Goal: Task Accomplishment & Management: Complete application form

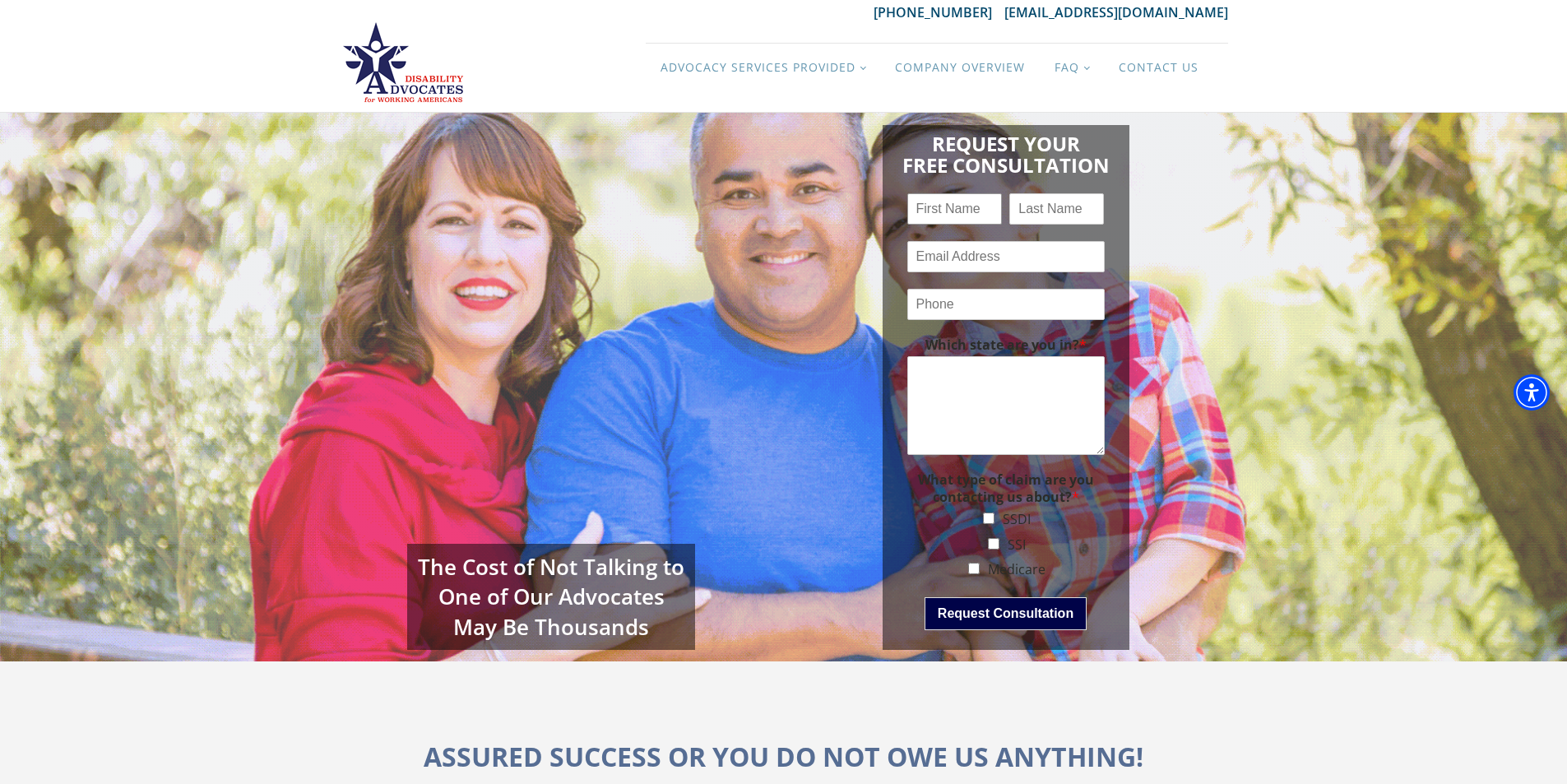
click at [913, 210] on input "Name *" at bounding box center [955, 209] width 95 height 32
type input "[PERSON_NAME]"
type input "[PERSON_NAME][EMAIL_ADDRESS][DOMAIN_NAME]"
type input "[PHONE_NUMBER]"
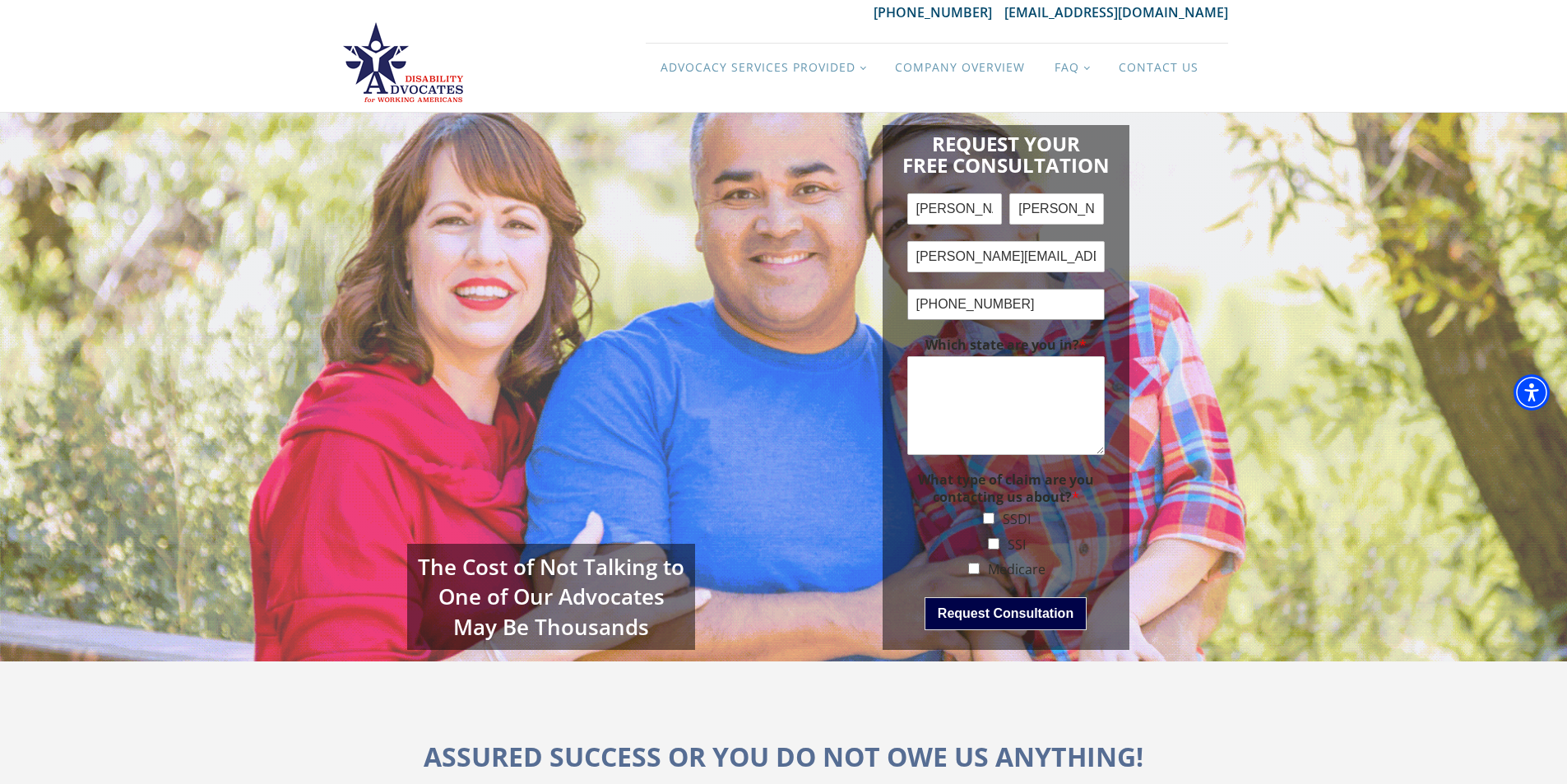
type textarea "NV"
type input "[PHONE_NUMBER]"
click at [938, 396] on textarea "NV" at bounding box center [1006, 405] width 198 height 98
drag, startPoint x: 936, startPoint y: 394, endPoint x: 862, endPoint y: 421, distance: 78.8
click at [868, 418] on div "Request Your Free Consultation Name * [PERSON_NAME] First [PERSON_NAME] Last Em…" at bounding box center [1006, 387] width 444 height 557
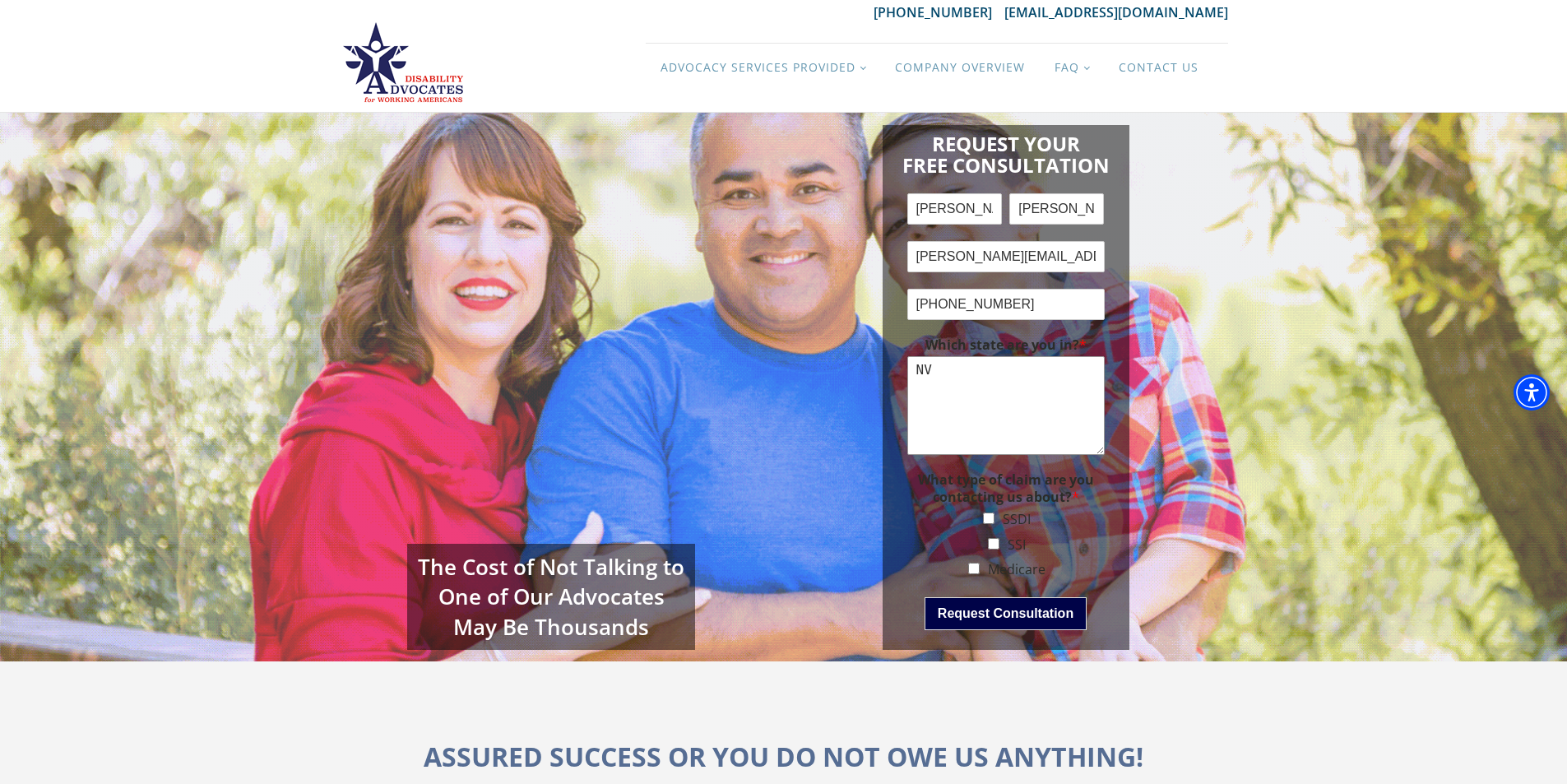
paste textarea "Hi, I tried emailing you earlier, but it didn’t seem to go through, so I though…"
type textarea "Hi, I tried emailing you earlier, but it didn’t seem to go through, so I though…"
click at [951, 519] on li "SSDI" at bounding box center [1006, 519] width 198 height 21
click at [997, 526] on li "SSDI" at bounding box center [1006, 519] width 198 height 21
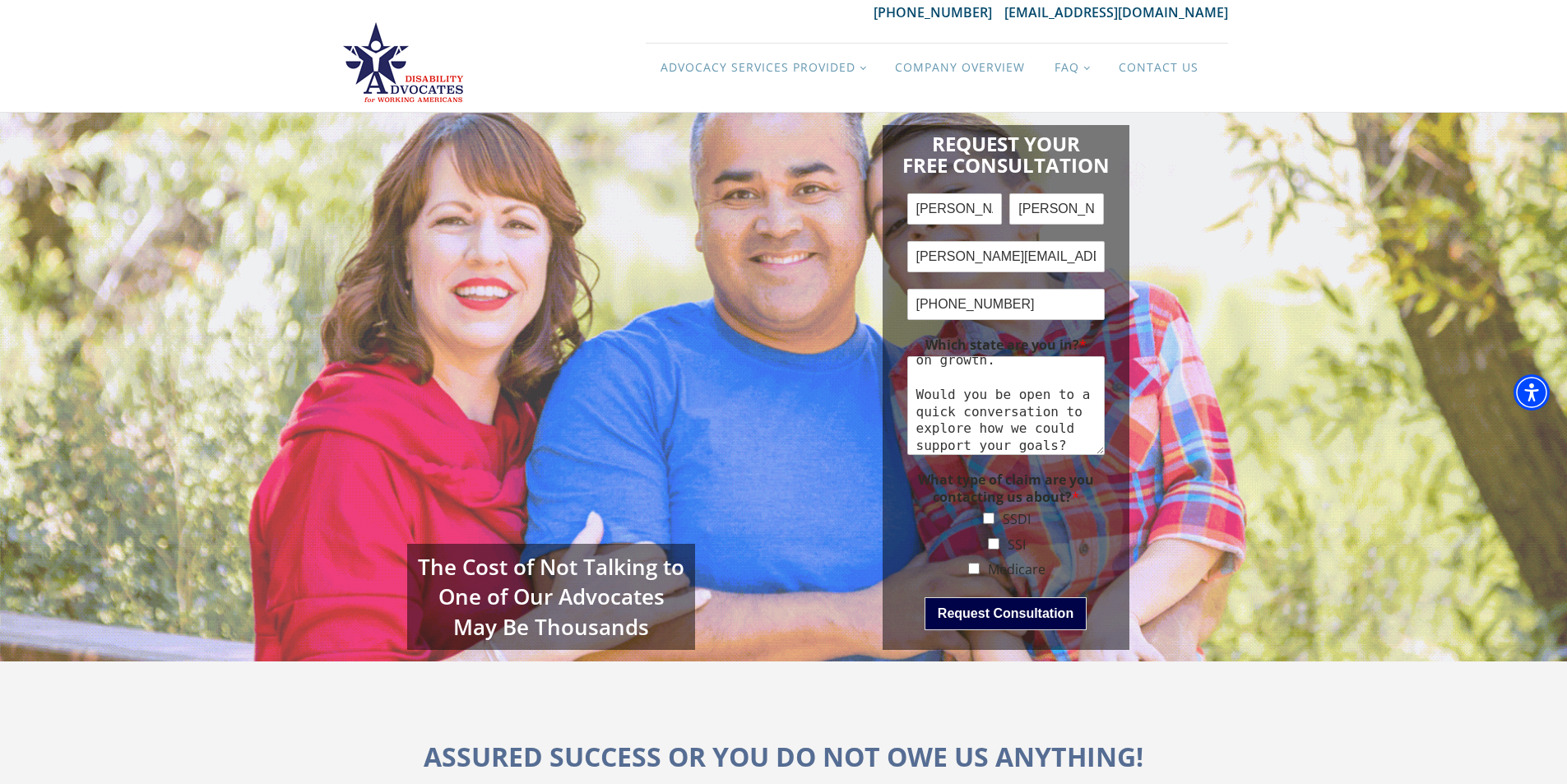
click at [989, 521] on input "SSDI" at bounding box center [988, 518] width 11 height 11
checkbox input "true"
click at [986, 606] on button "Request Consultation" at bounding box center [1006, 613] width 162 height 33
